Goal: Task Accomplishment & Management: Complete application form

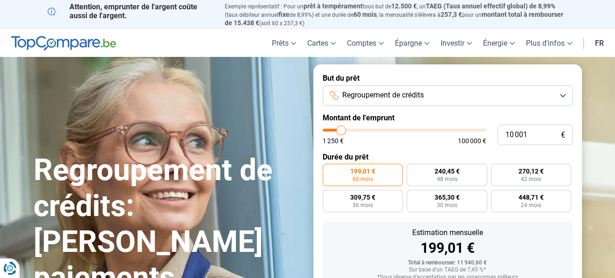
click at [367, 99] on span "Regroupement de crédits" at bounding box center [383, 95] width 82 height 10
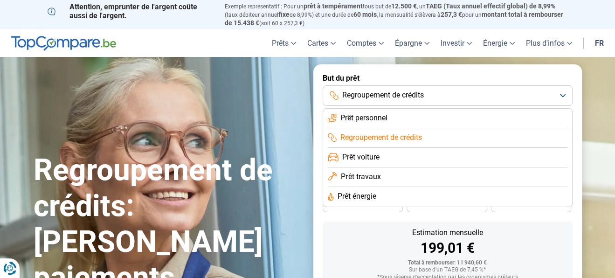
click at [368, 99] on span "Regroupement de crédits" at bounding box center [383, 95] width 82 height 10
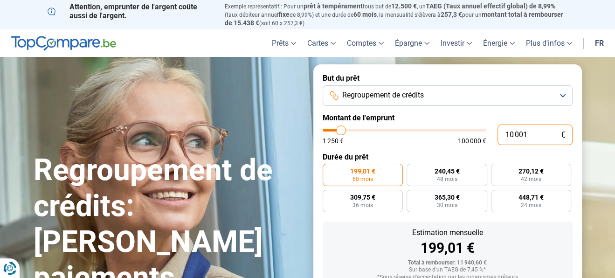
drag, startPoint x: 533, startPoint y: 132, endPoint x: 488, endPoint y: 130, distance: 44.3
click at [488, 130] on div "10 001 € 1 250 € 100 000 €" at bounding box center [448, 134] width 250 height 21
type input "4"
type input "1250"
type input "45"
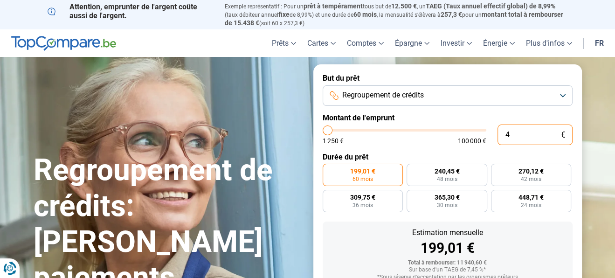
type input "1250"
type input "450"
type input "1250"
type input "4 500"
type input "4500"
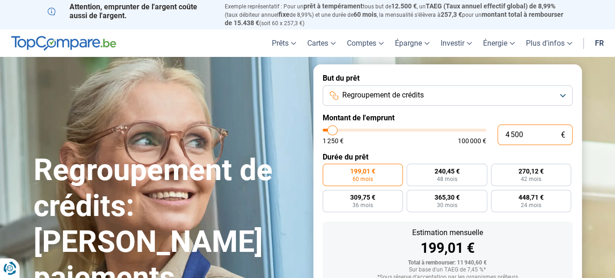
type input "45 000"
type input "45000"
type input "45 000"
radio input "false"
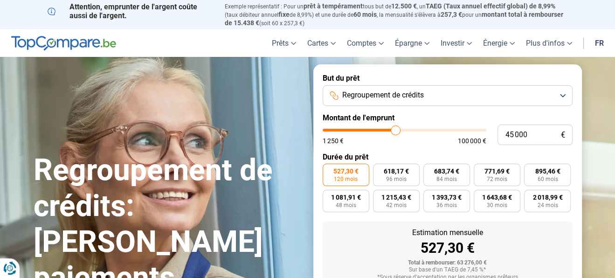
click at [454, 154] on label "Durée du prêt" at bounding box center [448, 156] width 250 height 9
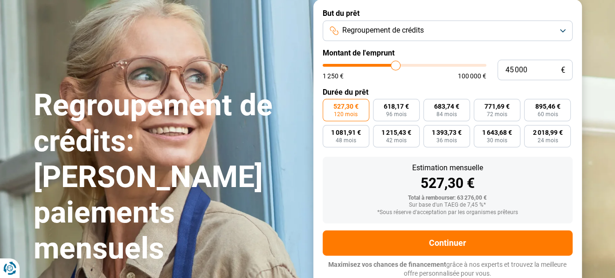
scroll to position [65, 0]
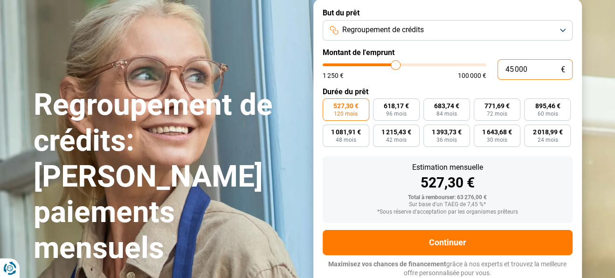
drag, startPoint x: 531, startPoint y: 69, endPoint x: 486, endPoint y: 68, distance: 45.2
click at [486, 68] on div "45 000 € 1 250 € 100 000 €" at bounding box center [448, 69] width 250 height 21
type input "2"
type input "1250"
type input "21"
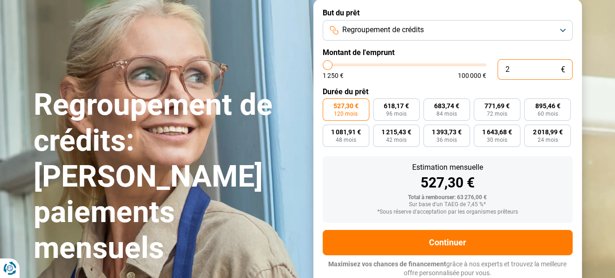
type input "1250"
type input "210"
type input "1250"
type input "2 100"
type input "2000"
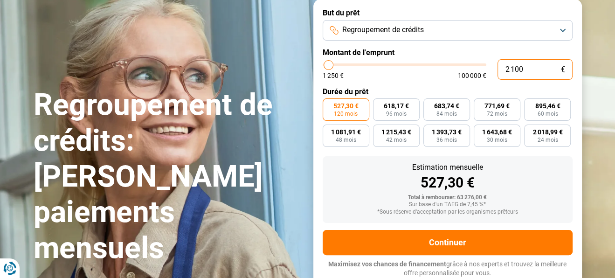
type input "21 000"
type input "21000"
type input "21 000"
click at [435, 81] on form "But du prêt Regroupement de crédits Montant de l'emprunt 21 000 € 1 250 € 100 0…" at bounding box center [447, 143] width 268 height 288
